Goal: Information Seeking & Learning: Understand process/instructions

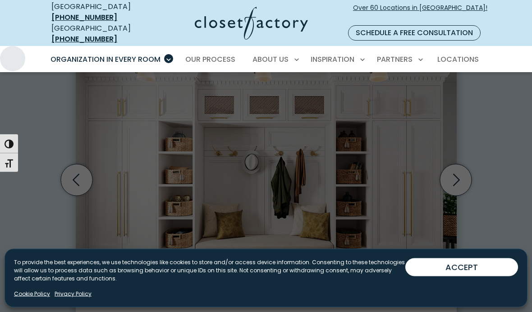
scroll to position [289, 0]
click at [461, 276] on button "ACCEPT" at bounding box center [461, 267] width 113 height 18
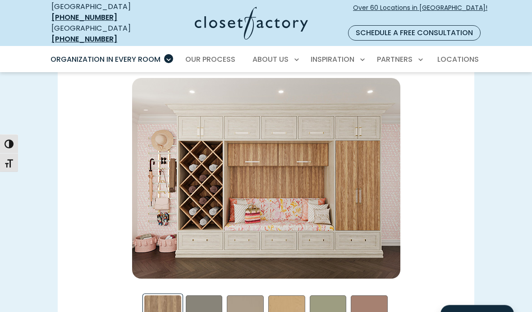
scroll to position [1251, 0]
click at [205, 303] on div "Northwind Swatch" at bounding box center [204, 313] width 37 height 37
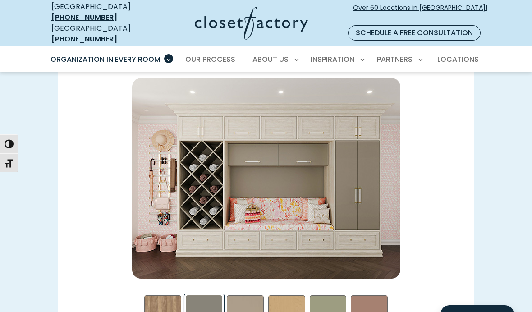
click at [467, 150] on div "Just Some of Our Most Popular Finishes *Materials & custom-painting and stainin…" at bounding box center [265, 212] width 427 height 335
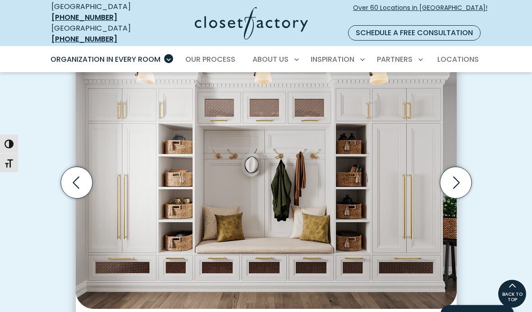
click at [455, 177] on icon "Next slide" at bounding box center [456, 183] width 7 height 12
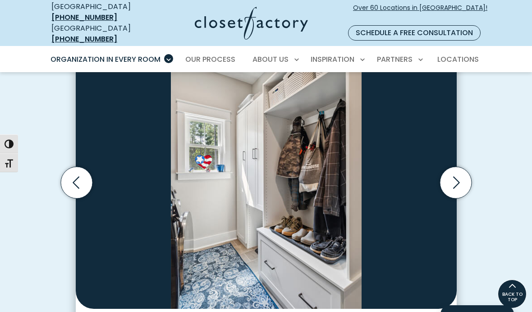
click at [452, 170] on icon "Next slide" at bounding box center [455, 183] width 32 height 32
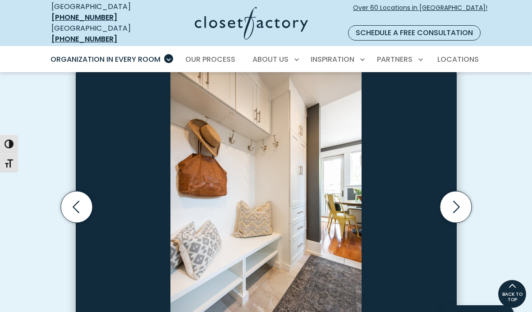
scroll to position [261, 0]
click at [454, 194] on icon "Next slide" at bounding box center [455, 207] width 32 height 32
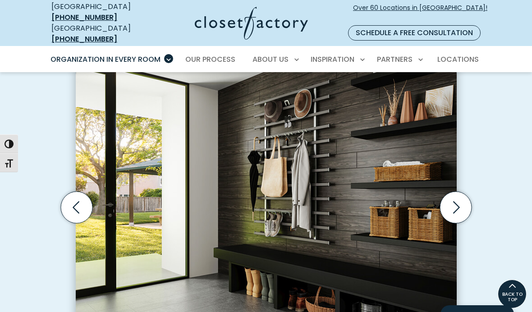
click at [456, 196] on icon "Next slide" at bounding box center [455, 207] width 32 height 32
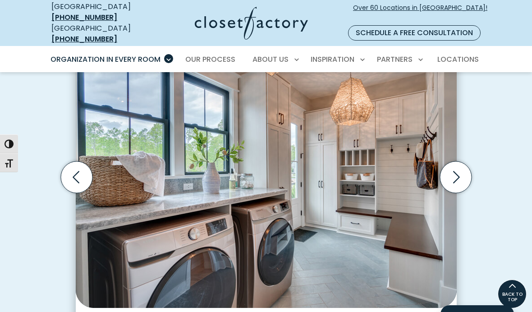
scroll to position [291, 0]
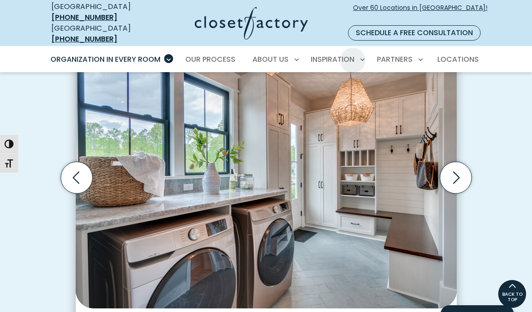
click at [462, 54] on span "Locations" at bounding box center [457, 59] width 41 height 10
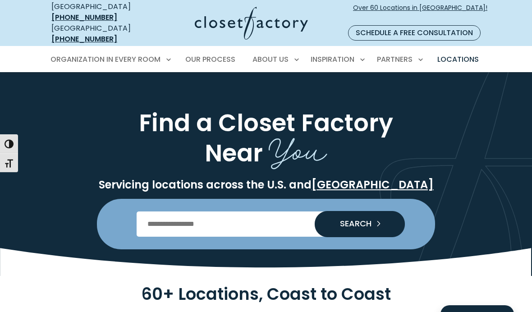
click at [264, 211] on input "Enter Postal Code" at bounding box center [266, 223] width 259 height 25
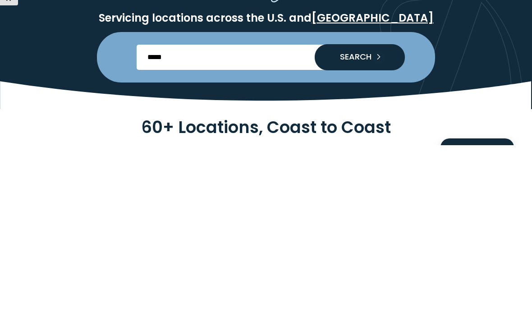
type input "*****"
click at [367, 219] on span "SEARCH" at bounding box center [351, 223] width 39 height 8
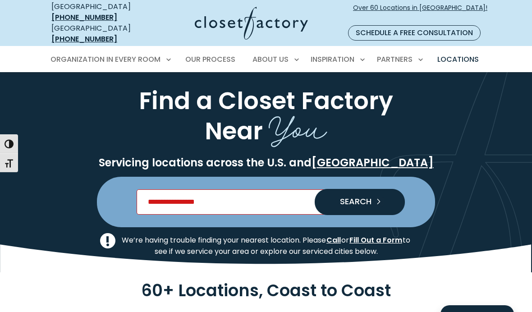
scroll to position [5, 0]
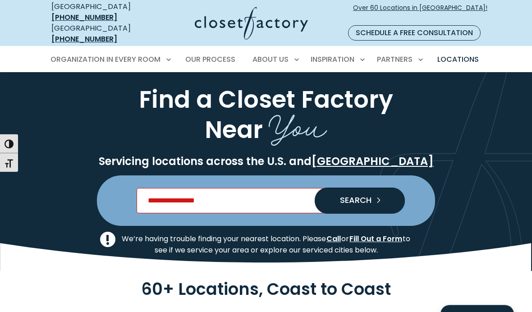
click at [237, 190] on input "Enter Postal Code" at bounding box center [266, 200] width 259 height 25
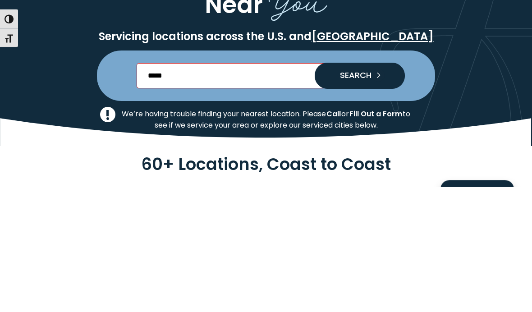
type input "*****"
click at [364, 196] on span "SEARCH" at bounding box center [351, 200] width 39 height 8
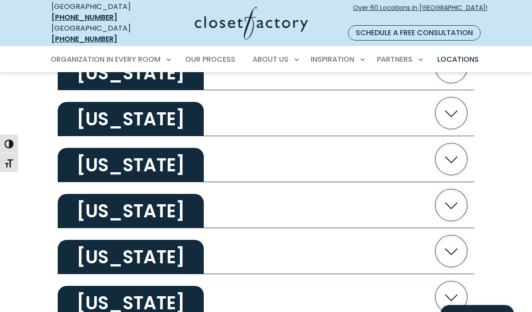
scroll to position [1244, 0]
click at [450, 154] on icon "button" at bounding box center [451, 159] width 32 height 32
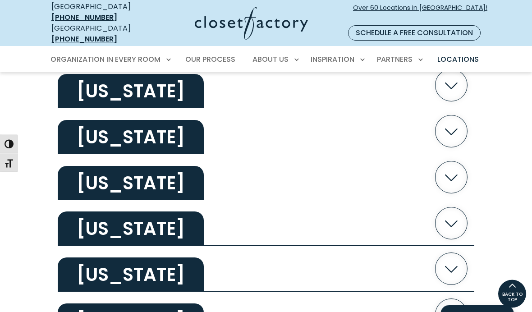
scroll to position [951, 0]
click at [453, 127] on icon "button" at bounding box center [451, 131] width 32 height 32
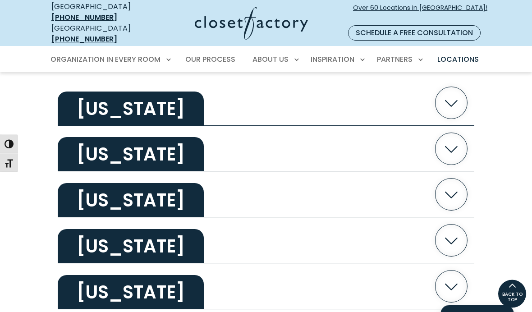
scroll to position [1251, 0]
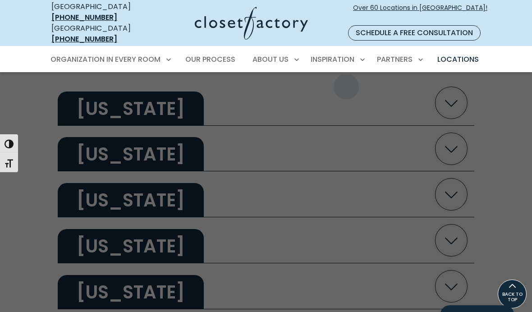
click at [345, 86] on span "Inspiration Gallery" at bounding box center [316, 90] width 68 height 9
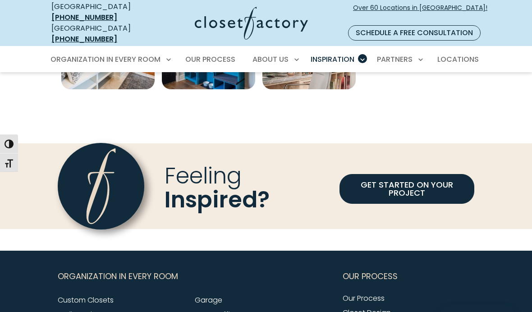
scroll to position [602, 0]
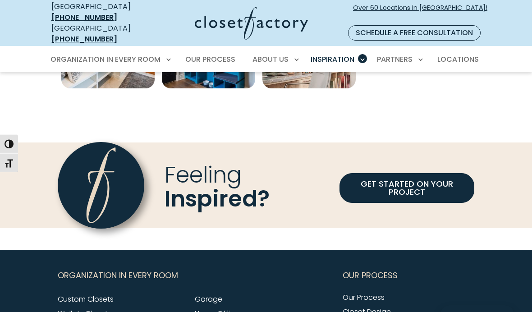
click at [419, 177] on link "GET STARTED ON YOUR PROJECT" at bounding box center [406, 188] width 135 height 30
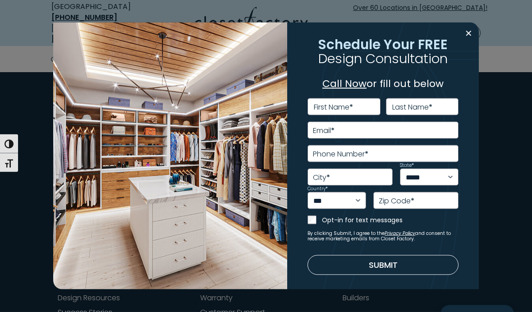
click at [462, 41] on button "Close modal" at bounding box center [468, 33] width 13 height 14
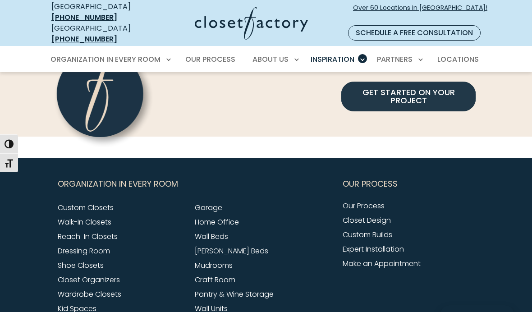
scroll to position [697, 0]
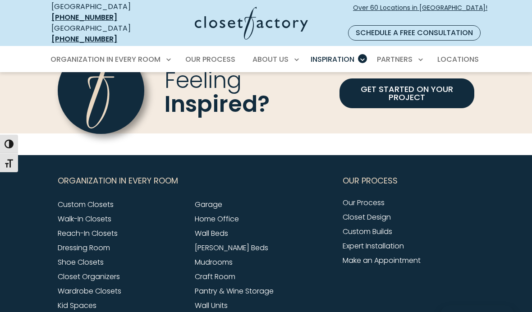
click at [389, 169] on span "Our Process" at bounding box center [369, 180] width 55 height 23
click at [386, 169] on span "Our Process" at bounding box center [369, 180] width 55 height 23
click at [381, 197] on link "Our Process" at bounding box center [363, 202] width 42 height 10
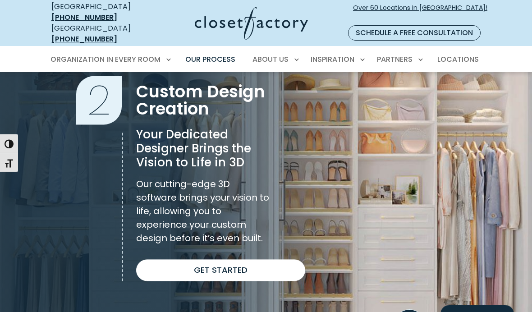
scroll to position [620, 0]
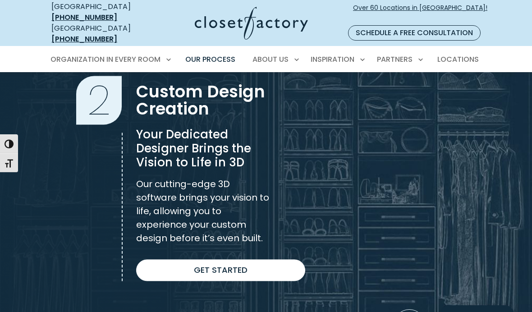
click at [266, 259] on link "Get Started" at bounding box center [220, 270] width 169 height 22
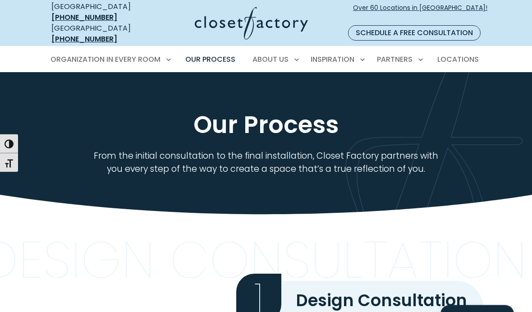
scroll to position [0, 0]
